Goal: Communication & Community: Answer question/provide support

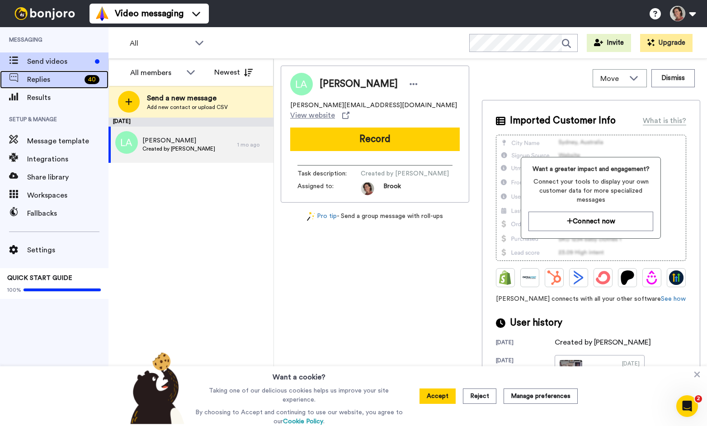
click at [38, 80] on span "Replies" at bounding box center [54, 79] width 54 height 11
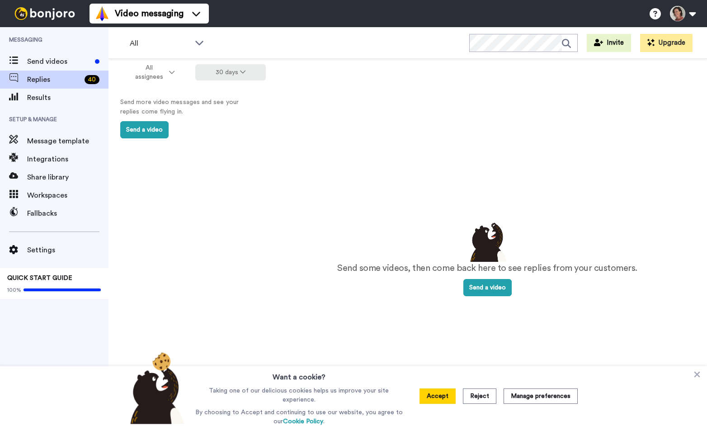
click at [232, 71] on button "30 days" at bounding box center [230, 72] width 71 height 16
click at [222, 122] on span "90 days" at bounding box center [218, 123] width 24 height 7
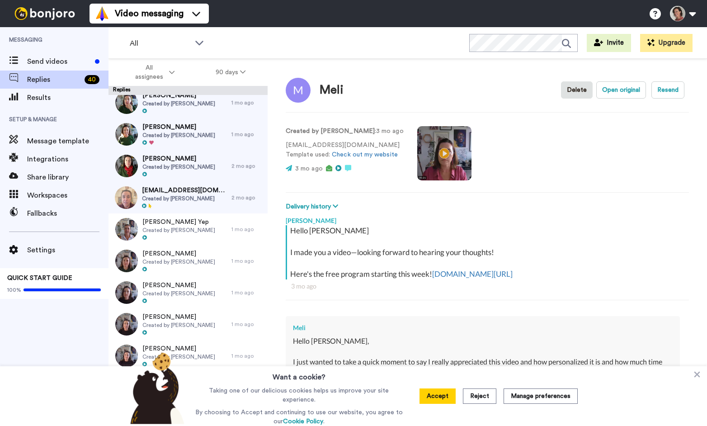
scroll to position [43, 0]
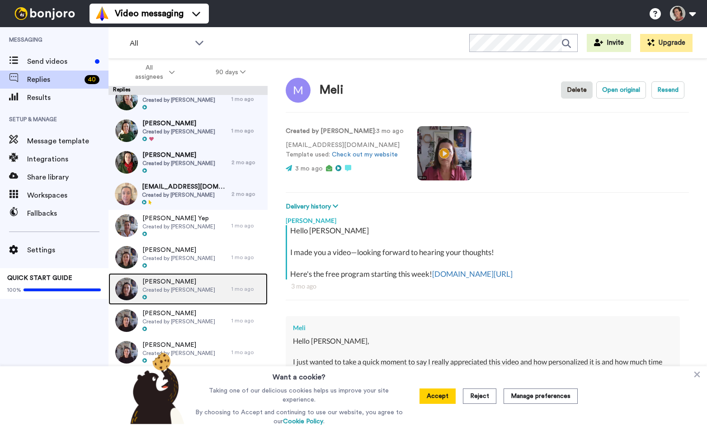
click at [175, 291] on span "Created by [PERSON_NAME]" at bounding box center [178, 289] width 73 height 7
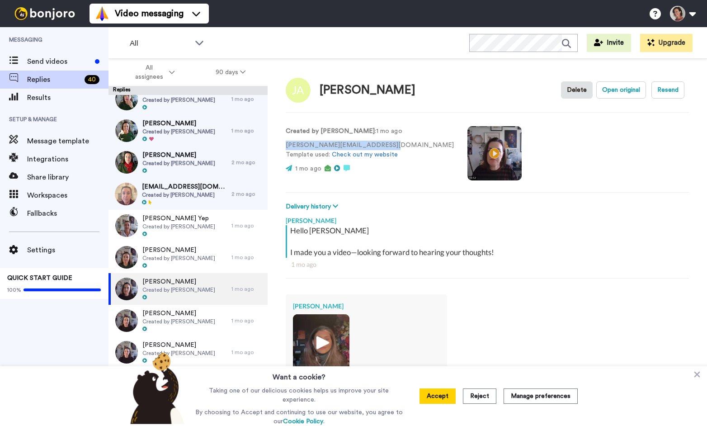
drag, startPoint x: 383, startPoint y: 147, endPoint x: 285, endPoint y: 143, distance: 98.1
click at [285, 143] on div "[PERSON_NAME] Delete Open original Resend Created by [PERSON_NAME] : 1 mo ago […" at bounding box center [486, 258] width 439 height 398
copy p "[PERSON_NAME][EMAIL_ADDRESS][DOMAIN_NAME]"
type textarea "x"
